Goal: Task Accomplishment & Management: Use online tool/utility

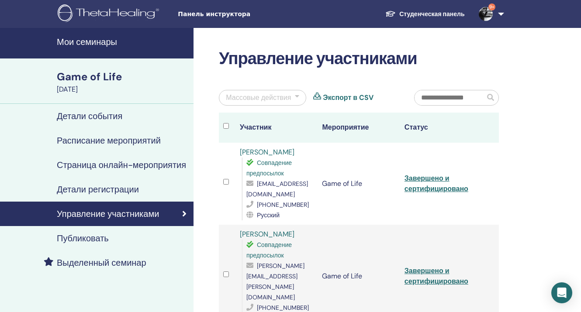
click at [490, 16] on img at bounding box center [485, 14] width 14 height 14
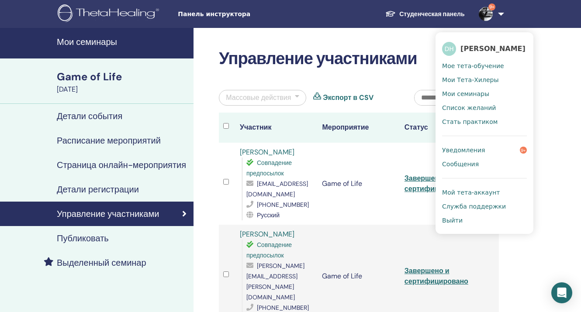
click at [463, 64] on span "Мое тета-обучение" at bounding box center [473, 66] width 62 height 8
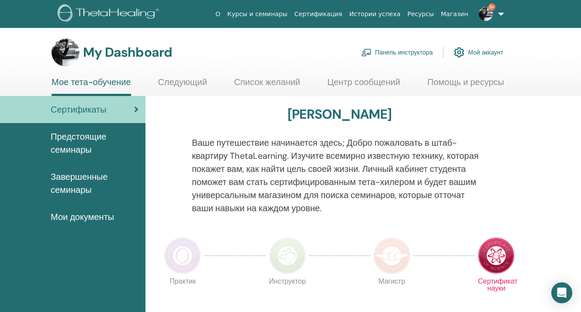
click at [416, 51] on link "Панель инструктора" at bounding box center [397, 52] width 72 height 19
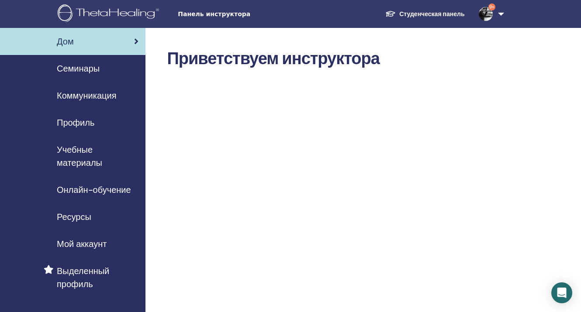
click at [81, 69] on span "Семинары" at bounding box center [78, 68] width 43 height 13
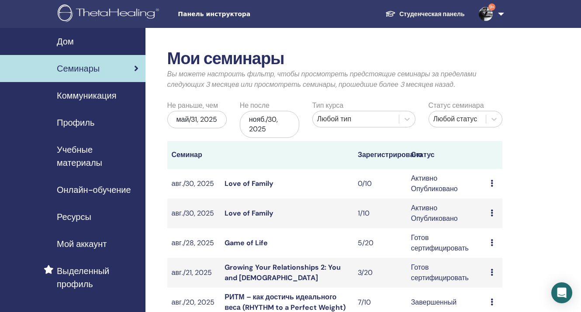
scroll to position [3, 0]
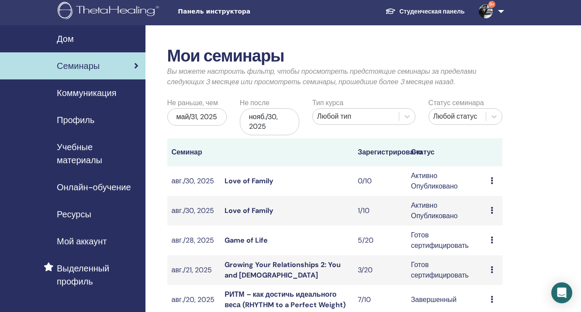
click at [492, 180] on icon at bounding box center [491, 180] width 3 height 7
click at [498, 227] on p "Отмена" at bounding box center [523, 226] width 92 height 10
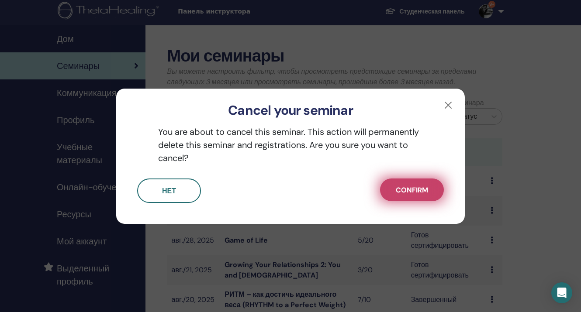
click at [412, 193] on span "Confirm" at bounding box center [411, 190] width 32 height 9
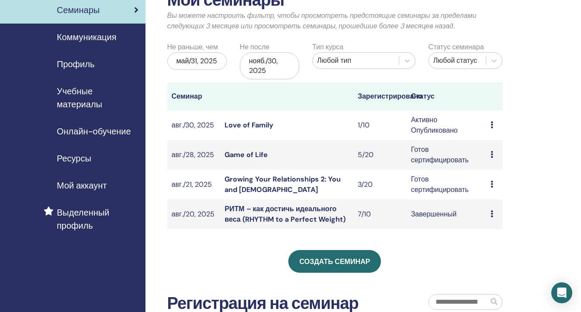
scroll to position [59, 0]
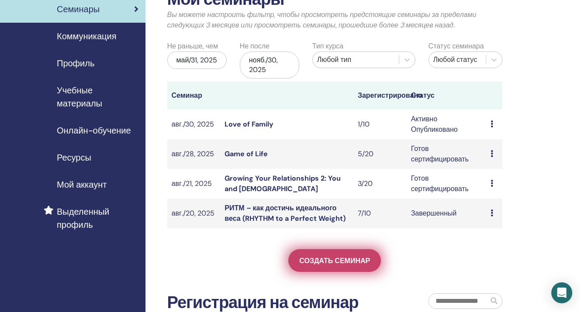
click at [326, 258] on span "Создать семинар" at bounding box center [334, 260] width 71 height 9
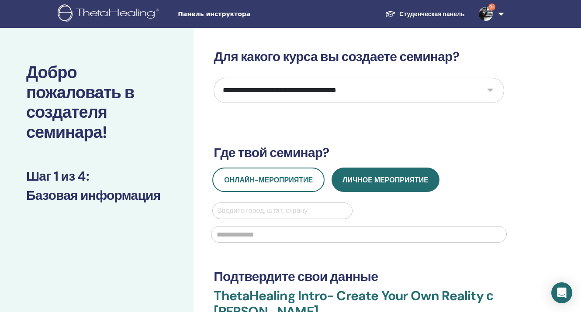
click at [299, 87] on select "**********" at bounding box center [358, 90] width 290 height 25
select select "**"
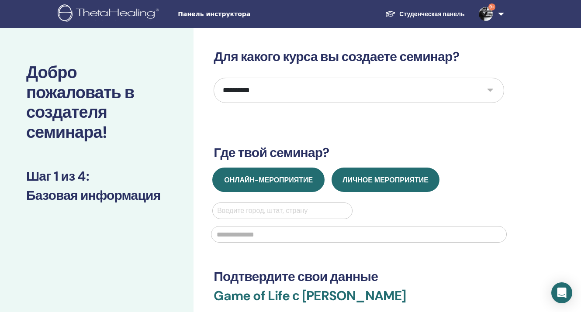
click at [260, 178] on span "Онлайн-мероприятие" at bounding box center [268, 179] width 89 height 9
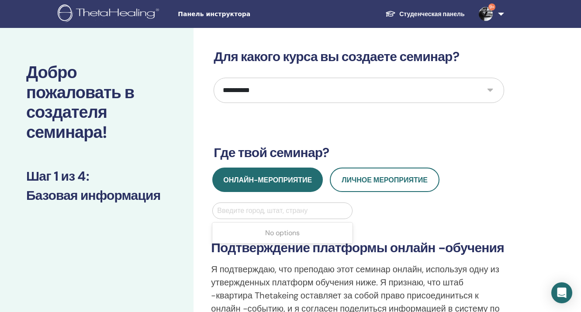
click at [274, 212] on div at bounding box center [282, 211] width 130 height 12
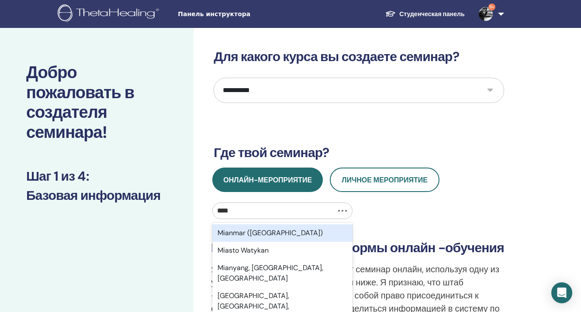
type input "*****"
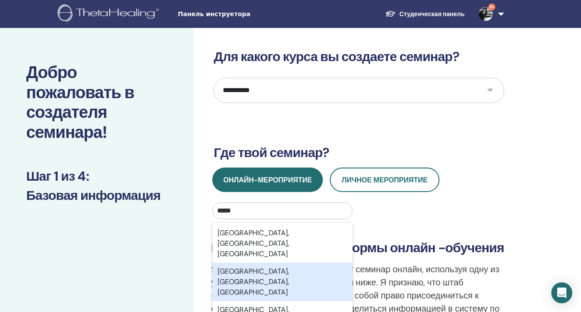
click at [254, 263] on div "Miami, FL, USA" at bounding box center [282, 282] width 140 height 38
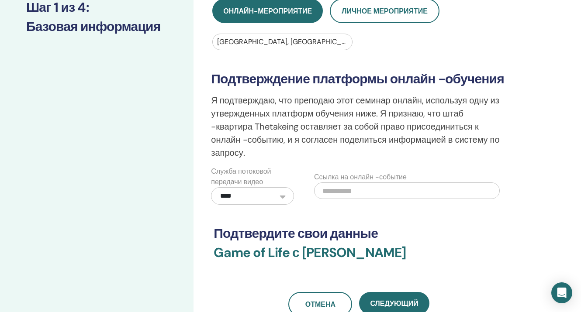
scroll to position [179, 0]
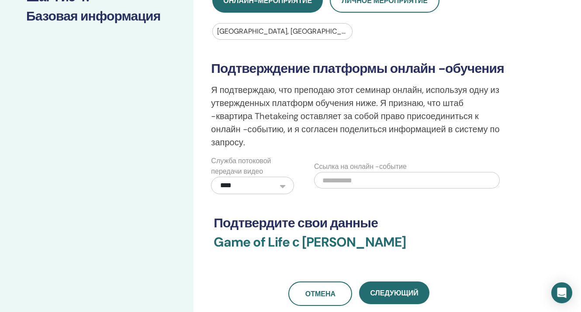
click at [364, 180] on input "text" at bounding box center [407, 180] width 186 height 17
paste input "**********"
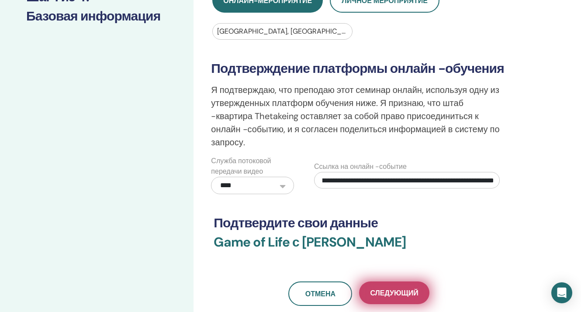
type input "**********"
click at [395, 293] on span "Следующий" at bounding box center [394, 293] width 48 height 9
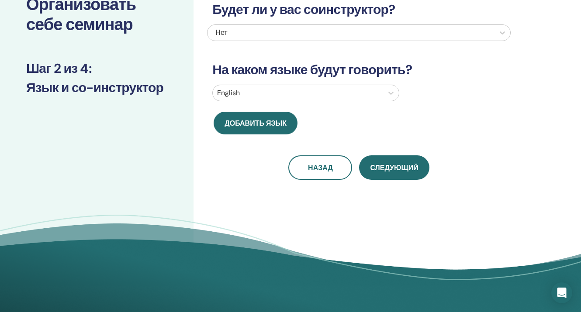
scroll to position [0, 0]
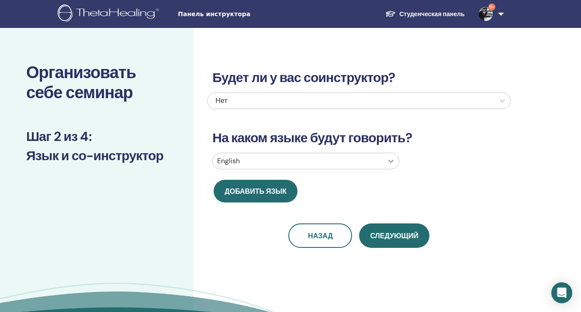
click at [391, 162] on icon at bounding box center [390, 161] width 5 height 3
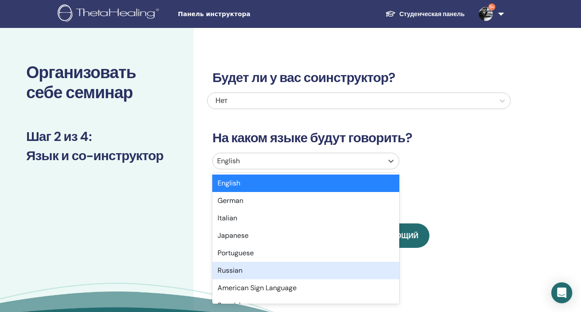
click at [224, 269] on div "Russian" at bounding box center [305, 270] width 187 height 17
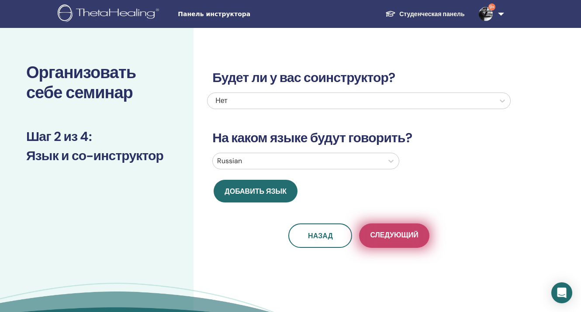
click at [410, 238] on span "Следующий" at bounding box center [394, 235] width 48 height 11
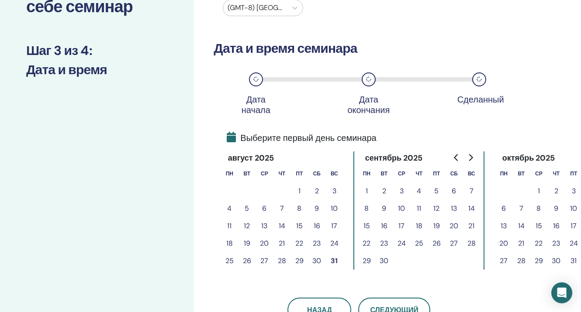
scroll to position [132, 0]
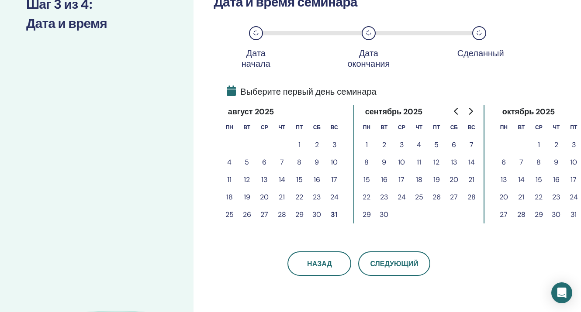
click at [337, 214] on button "31" at bounding box center [333, 214] width 17 height 17
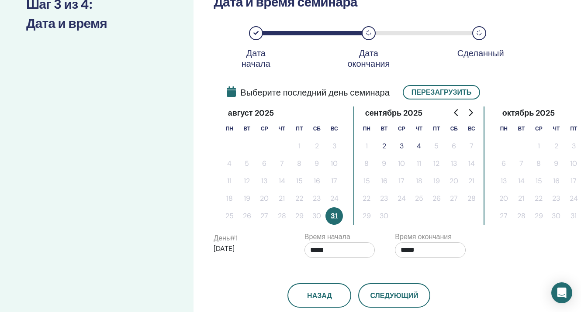
click at [384, 144] on button "2" at bounding box center [383, 145] width 17 height 17
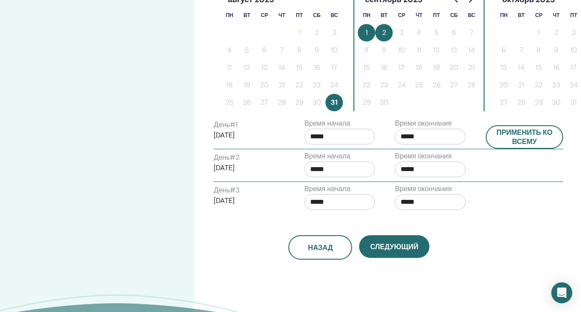
scroll to position [249, 0]
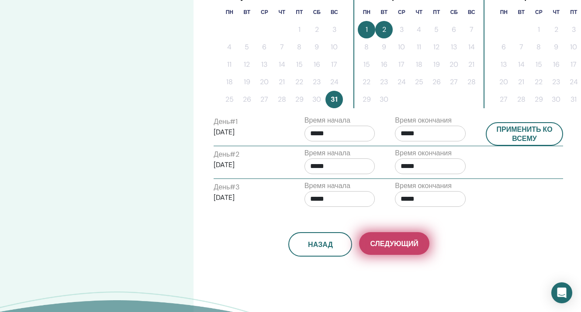
click at [398, 242] on span "Следующий" at bounding box center [394, 243] width 48 height 9
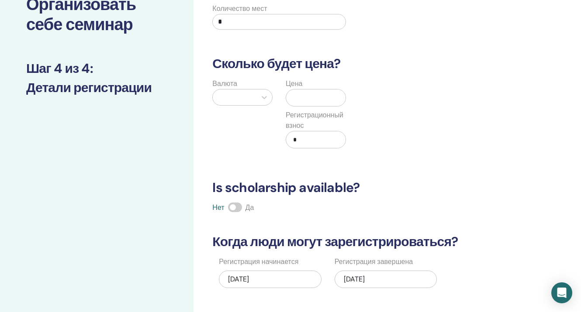
scroll to position [16, 0]
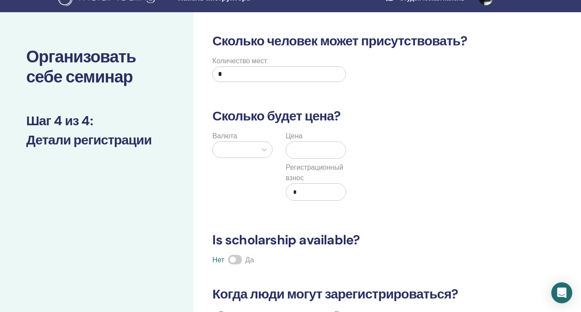
click at [251, 75] on input "*" at bounding box center [278, 74] width 133 height 16
type input "**"
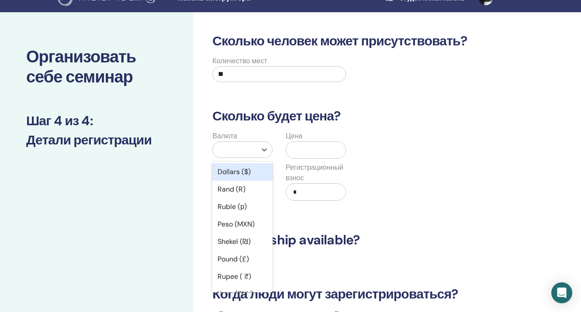
click at [230, 149] on div at bounding box center [234, 150] width 35 height 12
click at [230, 209] on div "Ruble (р)" at bounding box center [242, 206] width 60 height 17
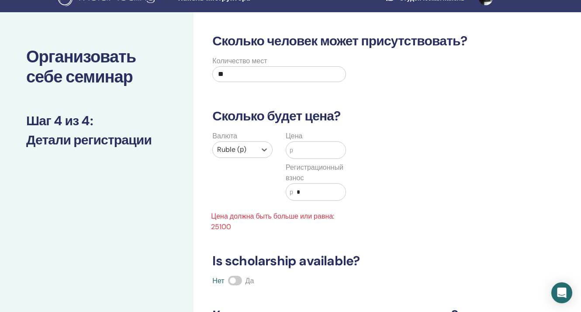
click at [306, 151] on input "text" at bounding box center [319, 150] width 52 height 17
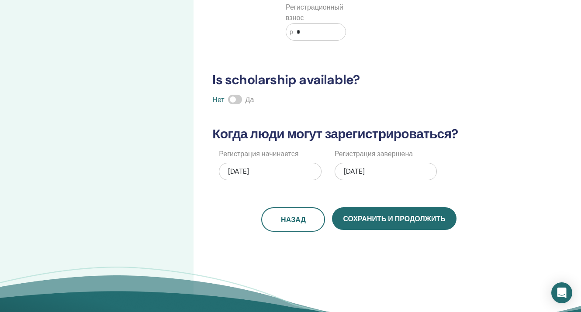
scroll to position [182, 0]
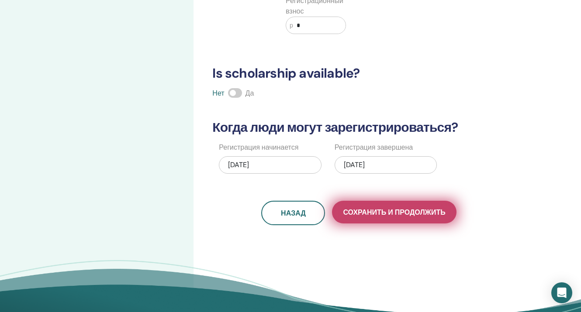
type input "*****"
click at [382, 212] on span "Сохранить и продолжить" at bounding box center [394, 212] width 102 height 9
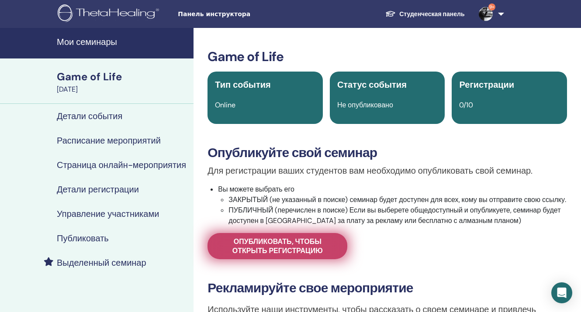
click at [307, 255] on span "Опубликовать, чтобы открыть регистрацию" at bounding box center [277, 246] width 118 height 18
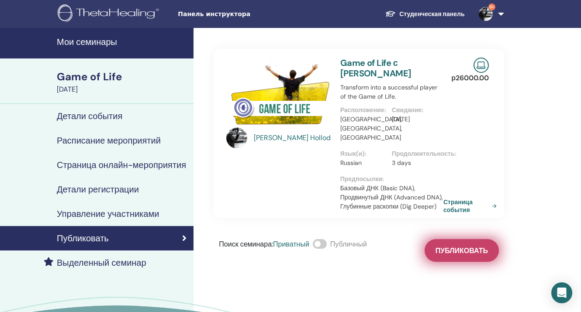
click at [470, 246] on span "Публиковать" at bounding box center [461, 250] width 52 height 9
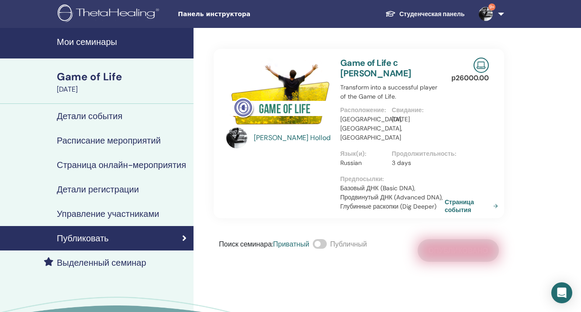
click at [463, 198] on link "Страница события" at bounding box center [472, 206] width 57 height 16
